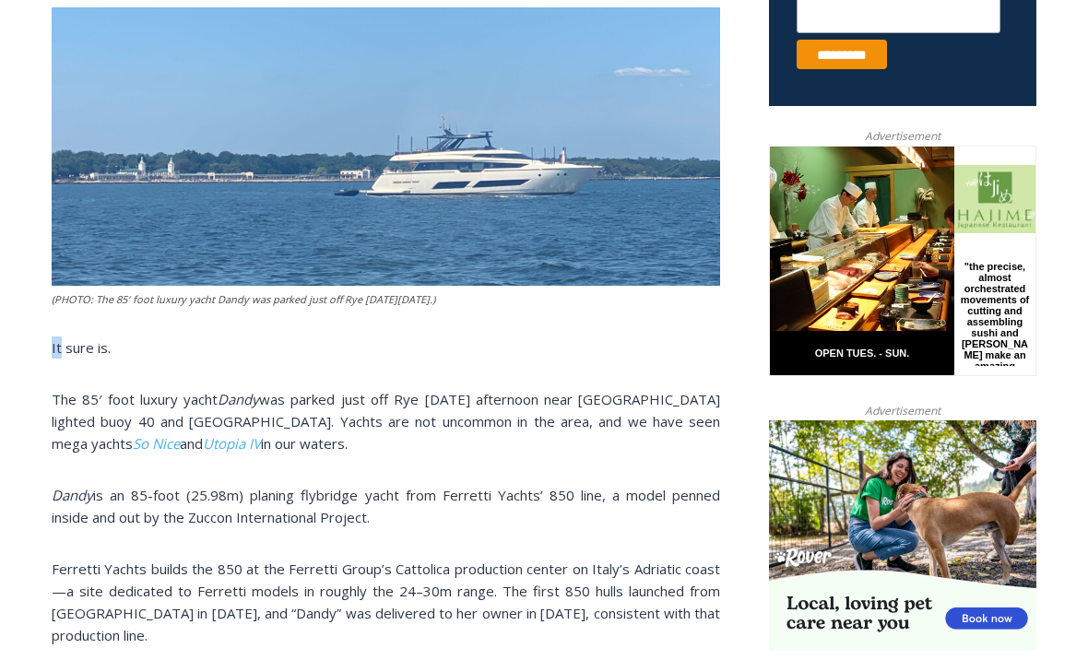
click at [661, 280] on img at bounding box center [386, 146] width 669 height 279
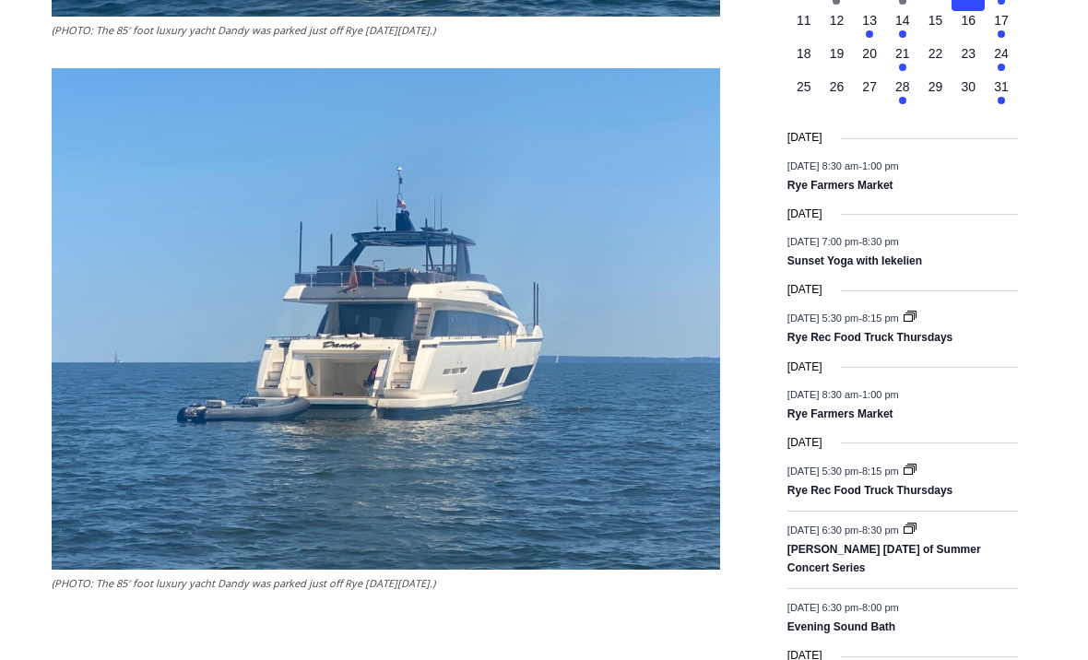
scroll to position [2254, 0]
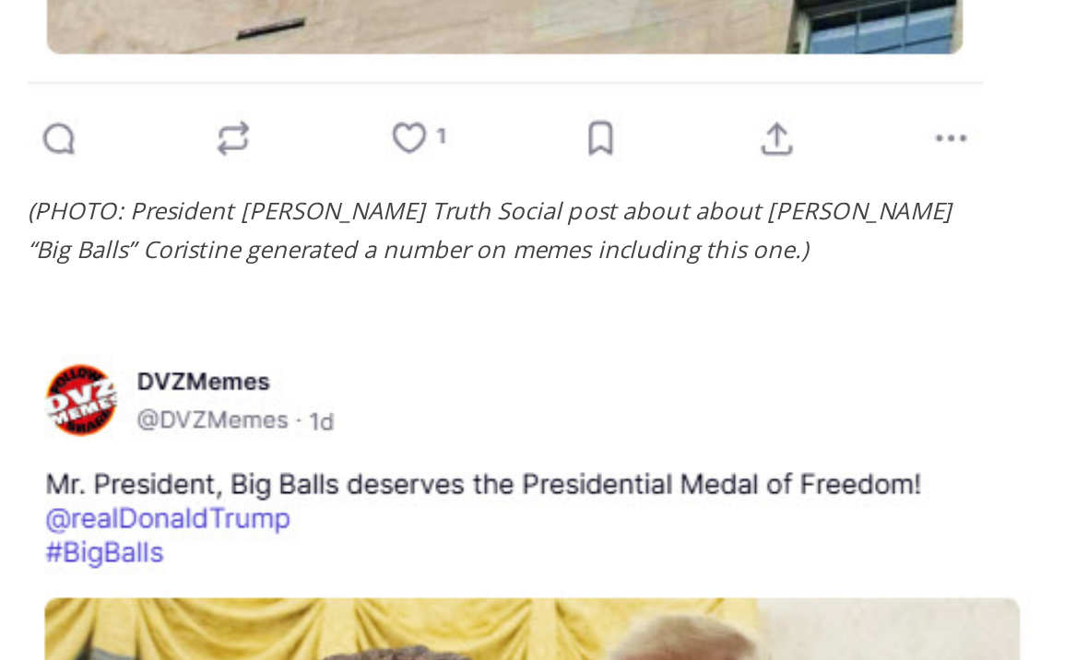
scroll to position [4101, 0]
